Goal: Task Accomplishment & Management: Manage account settings

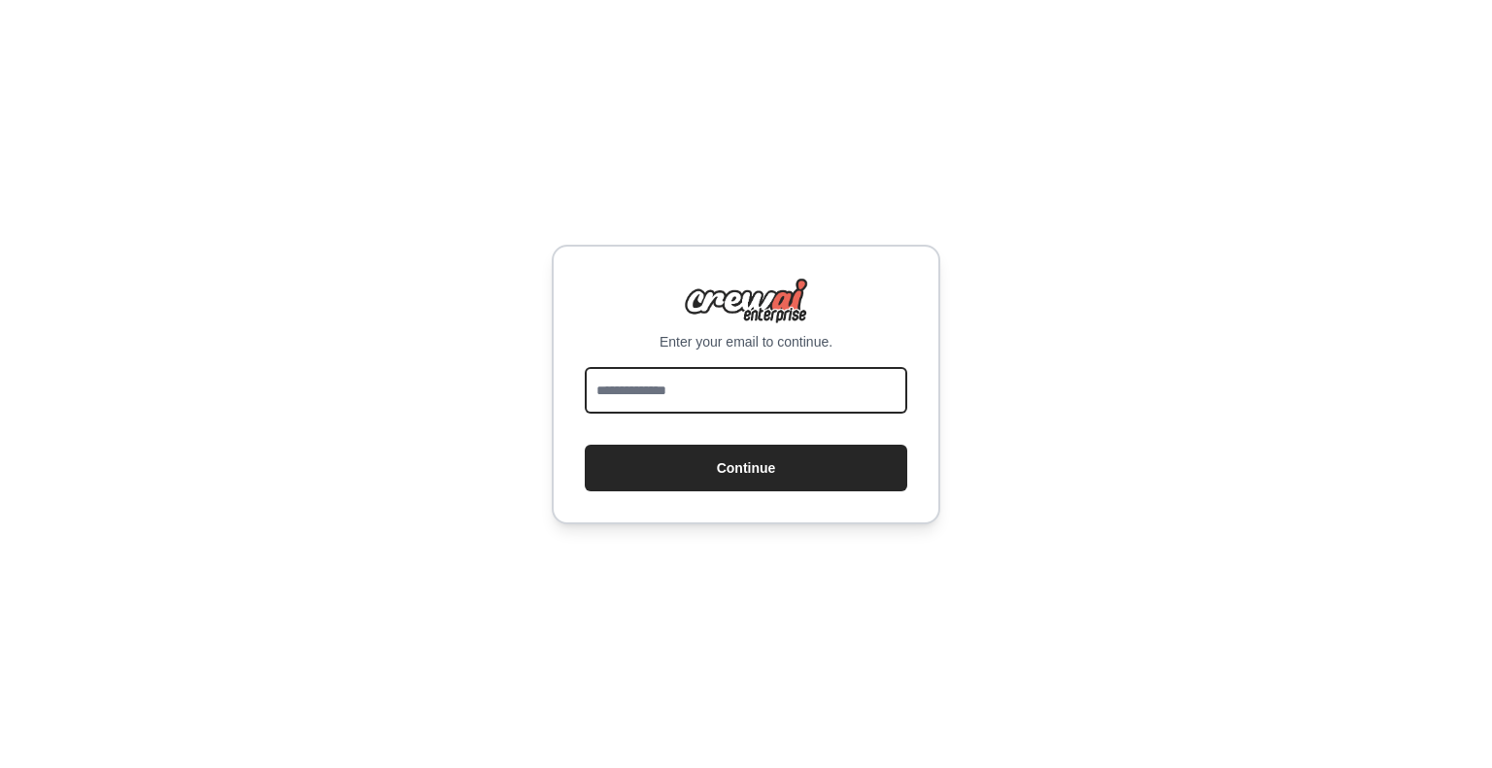
click at [820, 399] on input "email" at bounding box center [746, 390] width 323 height 47
click at [933, 172] on div "Enter your email to continue. Continue" at bounding box center [746, 384] width 1492 height 768
drag, startPoint x: 0, startPoint y: 0, endPoint x: 823, endPoint y: 376, distance: 904.7
click at [823, 376] on input "email" at bounding box center [746, 390] width 323 height 47
type input "**********"
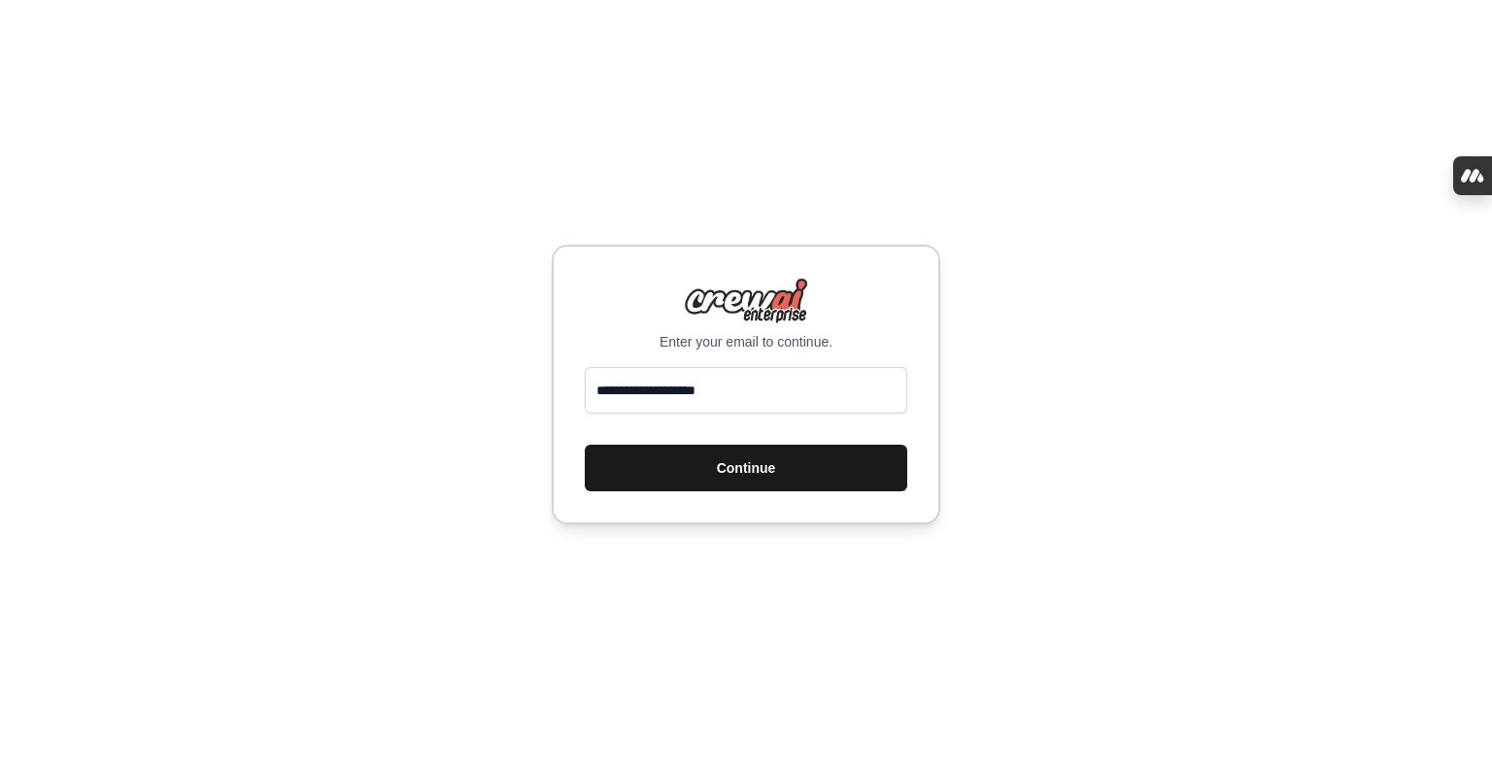
click at [749, 471] on button "Continue" at bounding box center [746, 468] width 323 height 47
